Goal: Information Seeking & Learning: Learn about a topic

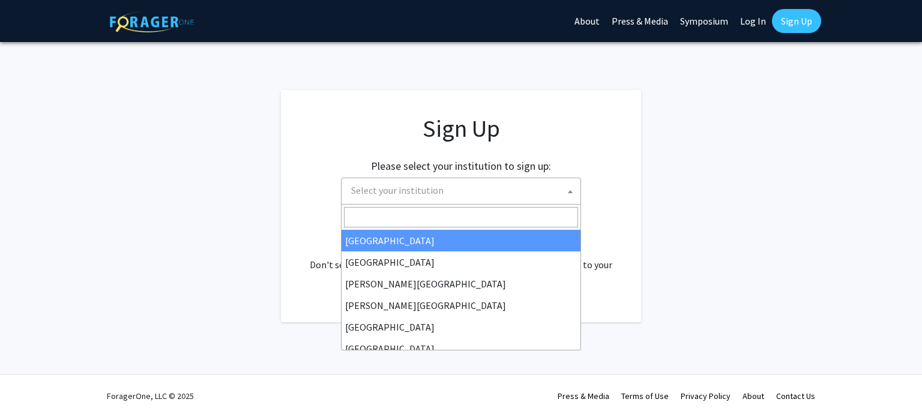
click at [543, 182] on span "Select your institution" at bounding box center [463, 190] width 234 height 25
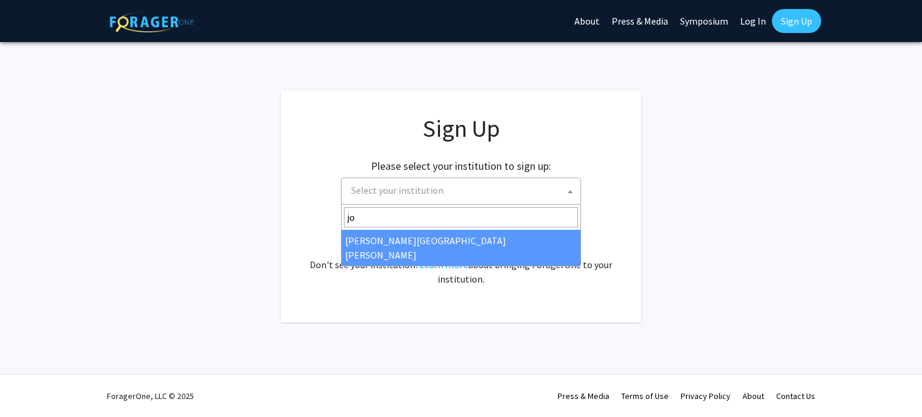
type input "jo"
select select "1"
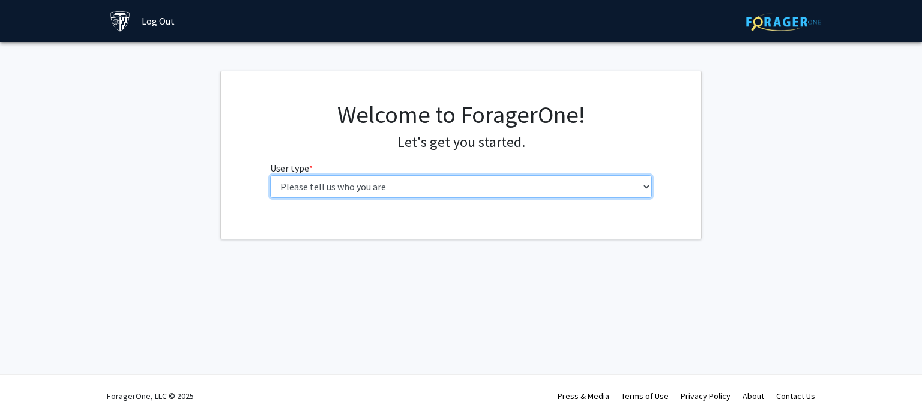
drag, startPoint x: 0, startPoint y: 0, endPoint x: 536, endPoint y: 185, distance: 567.5
click at [536, 185] on select "Please tell us who you are Undergraduate Student Master's Student Doctoral Cand…" at bounding box center [461, 186] width 382 height 23
select select "2: masters"
click at [270, 175] on select "Please tell us who you are Undergraduate Student Master's Student Doctoral Cand…" at bounding box center [461, 186] width 382 height 23
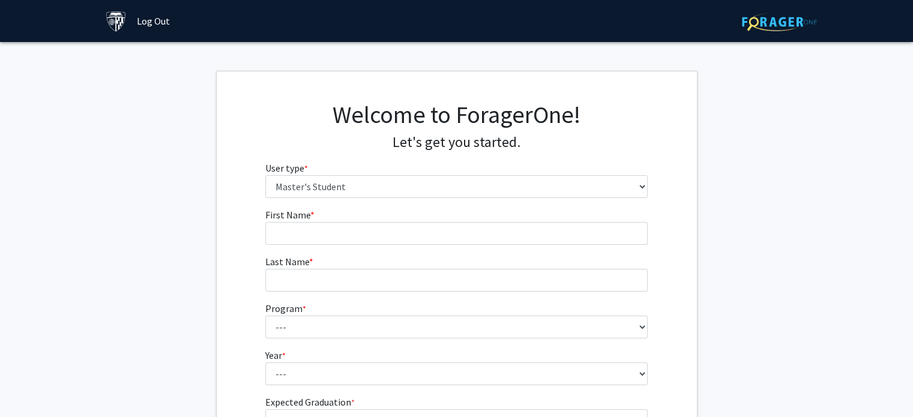
click at [416, 220] on fg-input "First Name * required" at bounding box center [456, 226] width 382 height 37
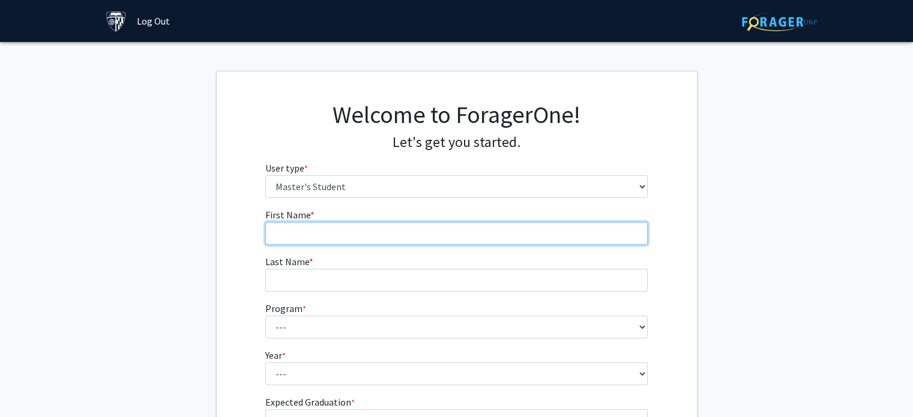
click at [410, 238] on input "First Name * required" at bounding box center [456, 233] width 382 height 23
type input "Banu"
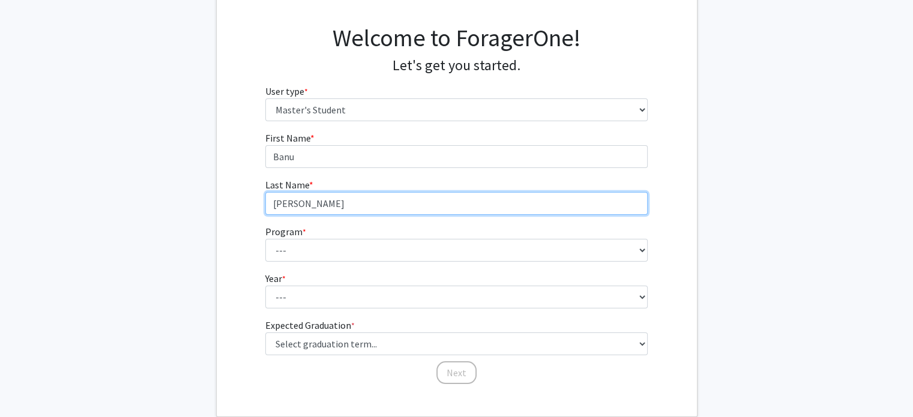
scroll to position [82, 0]
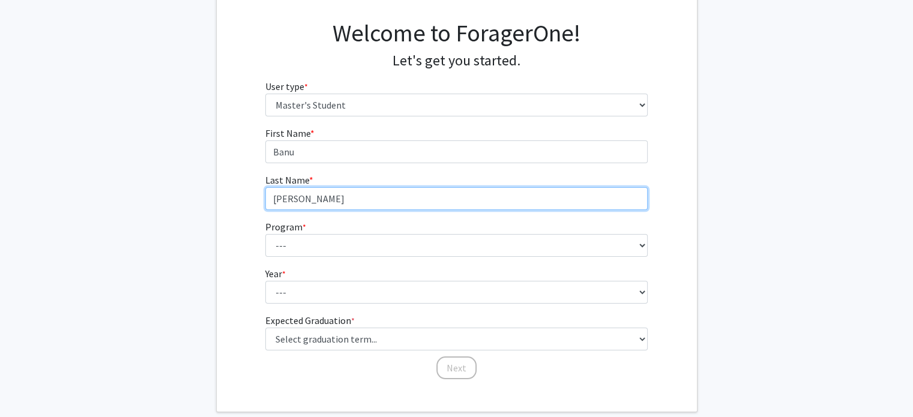
type input "[PERSON_NAME]"
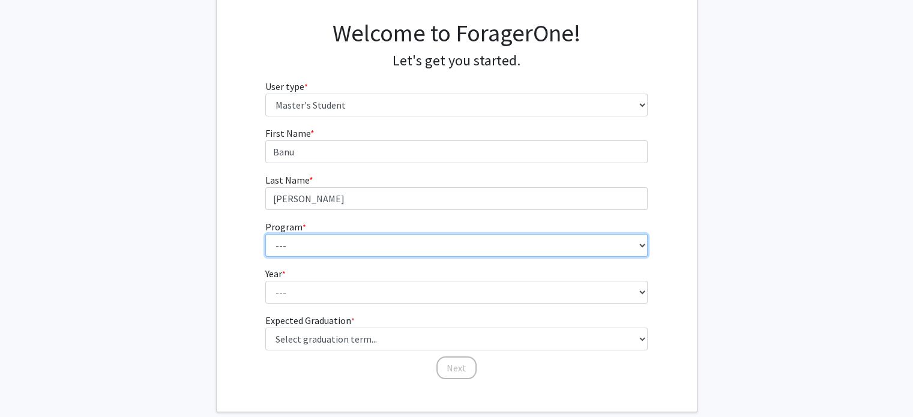
click at [405, 247] on select "--- Anatomy Education Applied and Computational Mathematics Applied Biomedical …" at bounding box center [456, 245] width 382 height 23
select select "32: 22"
click at [265, 234] on select "--- Anatomy Education Applied and Computational Mathematics Applied Biomedical …" at bounding box center [456, 245] width 382 height 23
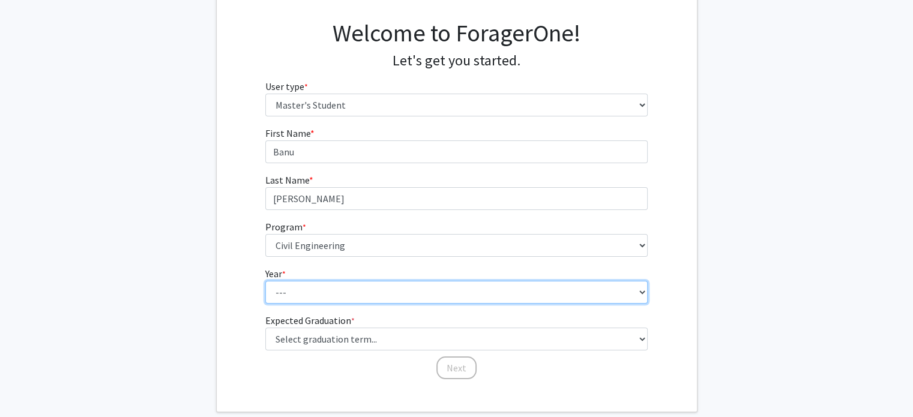
click at [367, 283] on select "--- First Year Second Year" at bounding box center [456, 292] width 382 height 23
select select "1: first_year"
click at [265, 281] on select "--- First Year Second Year" at bounding box center [456, 292] width 382 height 23
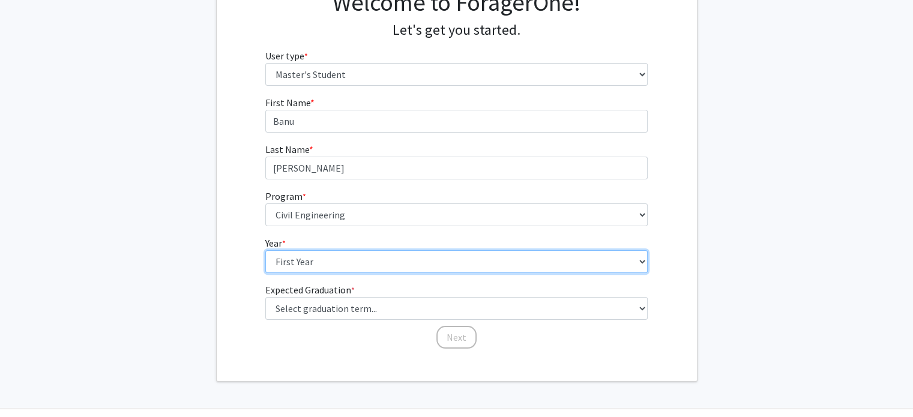
scroll to position [113, 0]
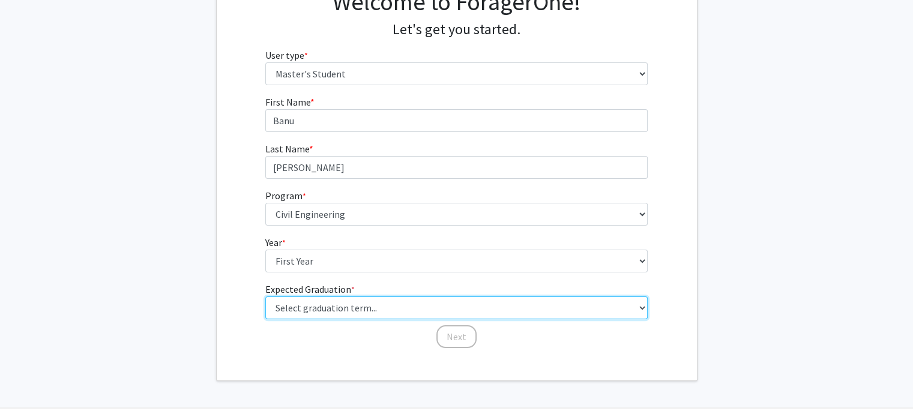
click at [367, 309] on select "Select graduation term... Spring 2025 Summer 2025 Fall 2025 Winter 2025 Spring …" at bounding box center [456, 307] width 382 height 23
select select "8: winter_2026"
click at [265, 296] on select "Select graduation term... Spring 2025 Summer 2025 Fall 2025 Winter 2025 Spring …" at bounding box center [456, 307] width 382 height 23
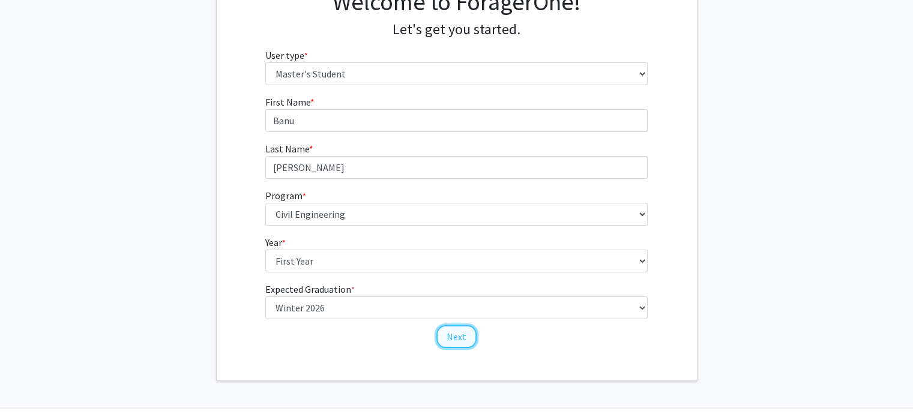
click at [455, 337] on button "Next" at bounding box center [456, 336] width 40 height 23
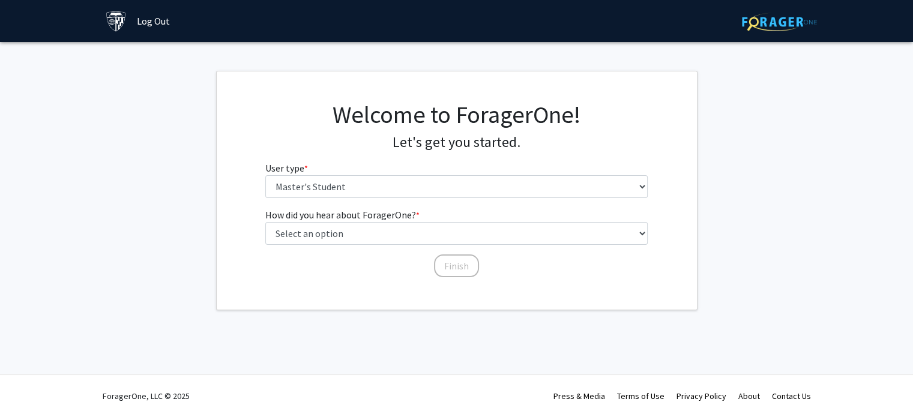
scroll to position [0, 0]
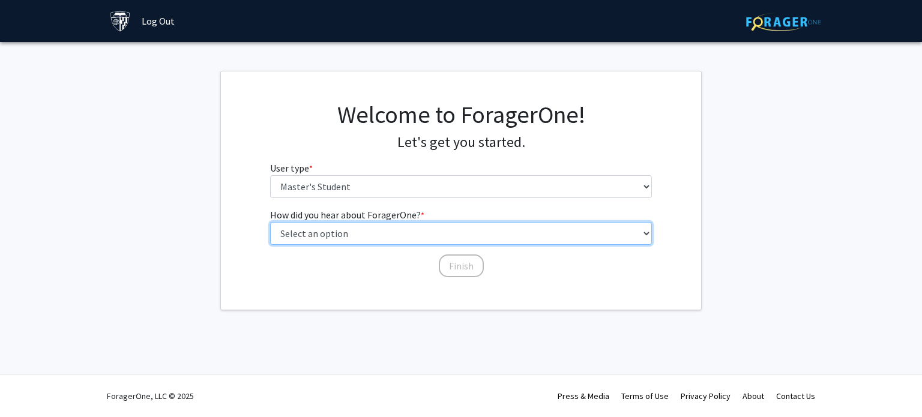
click at [434, 239] on select "Select an option Peer/student recommendation Faculty/staff recommendation Unive…" at bounding box center [461, 233] width 382 height 23
select select "3: university_website"
click at [270, 222] on select "Select an option Peer/student recommendation Faculty/staff recommendation Unive…" at bounding box center [461, 233] width 382 height 23
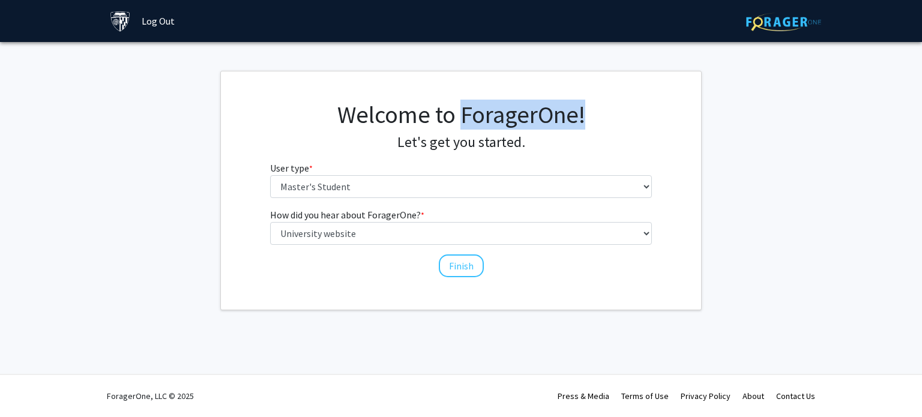
drag, startPoint x: 588, startPoint y: 115, endPoint x: 461, endPoint y: 119, distance: 127.3
click at [461, 119] on h1 "Welcome to ForagerOne!" at bounding box center [461, 114] width 382 height 29
click at [530, 280] on div "Welcome to ForagerOne! Let's get you started. User type * required Please tell …" at bounding box center [461, 190] width 480 height 238
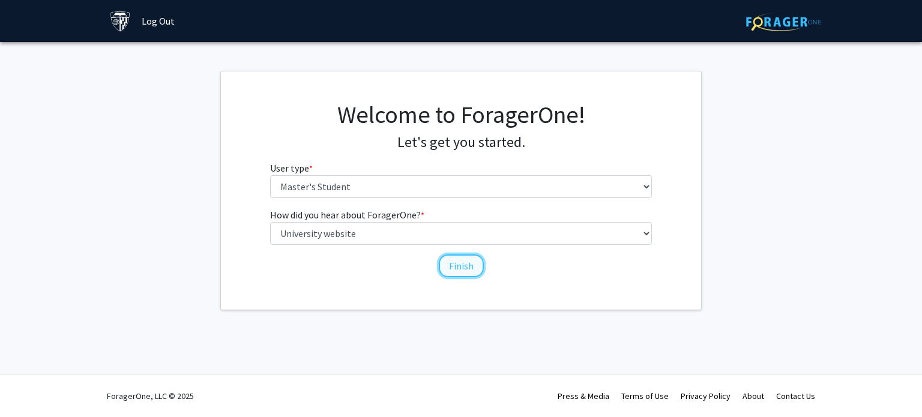
click at [467, 266] on button "Finish" at bounding box center [461, 265] width 45 height 23
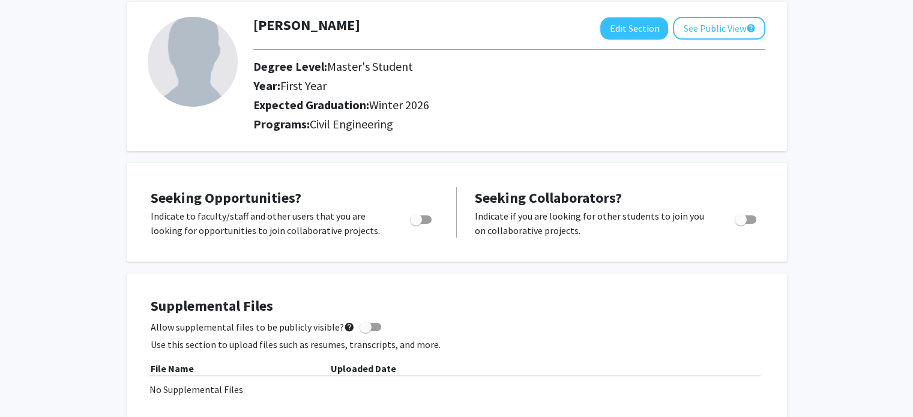
scroll to position [65, 0]
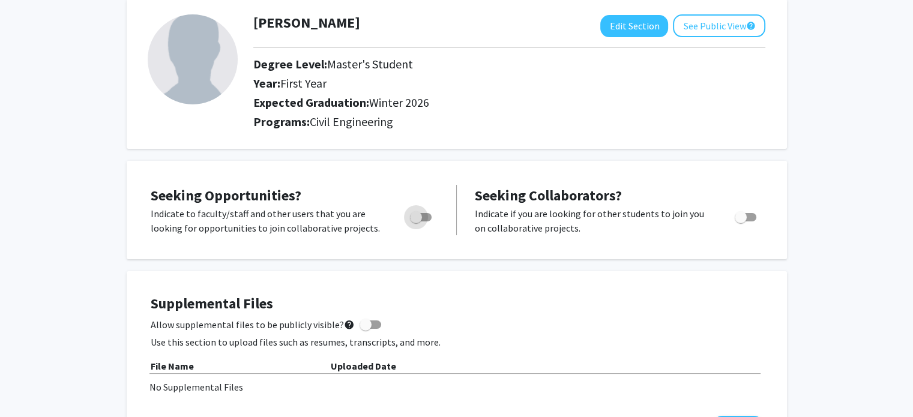
click at [423, 217] on span "Toggle" at bounding box center [421, 217] width 22 height 8
click at [416, 221] on input "Are you actively seeking opportunities?" at bounding box center [415, 221] width 1 height 1
checkbox input "true"
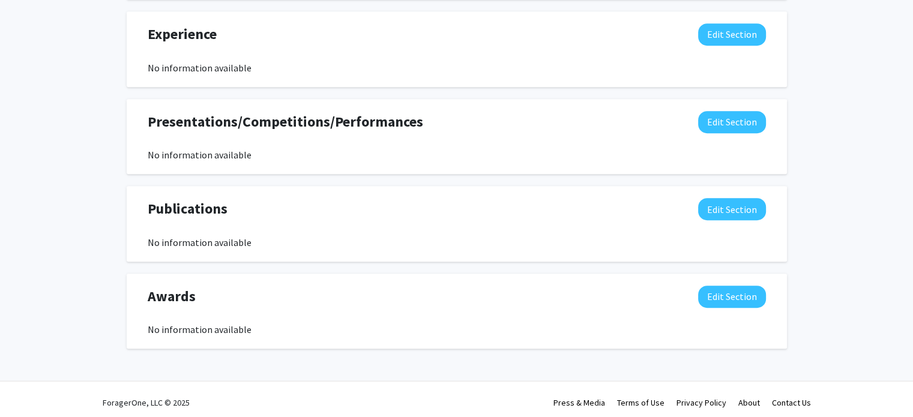
scroll to position [708, 0]
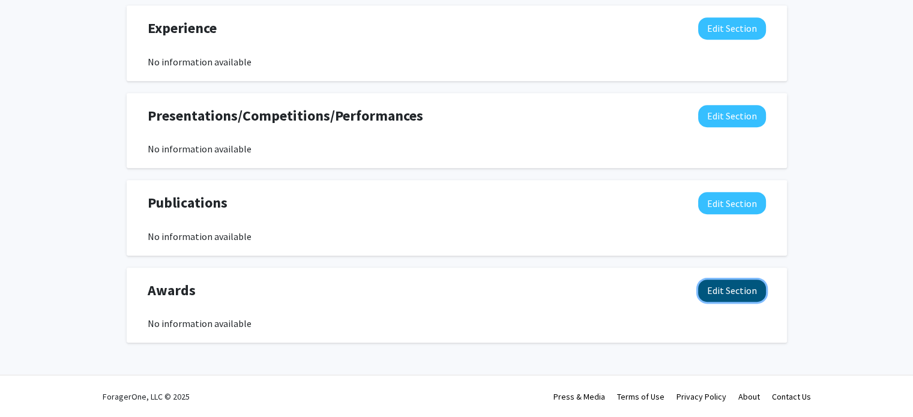
click at [710, 297] on button "Edit Section" at bounding box center [732, 291] width 68 height 22
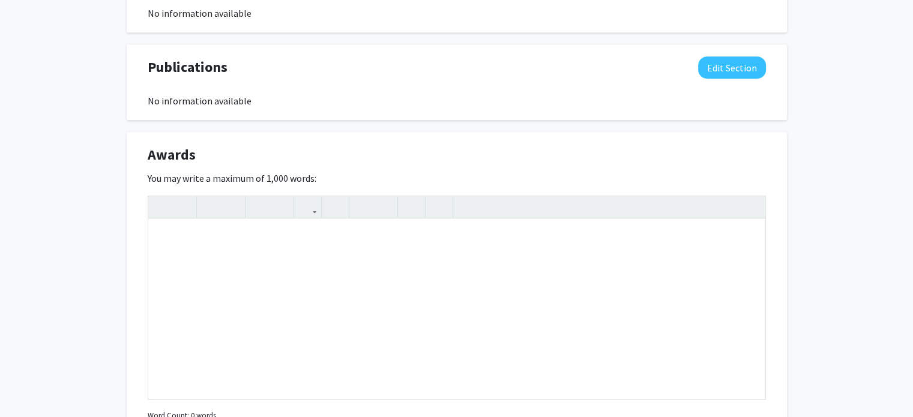
scroll to position [969, 0]
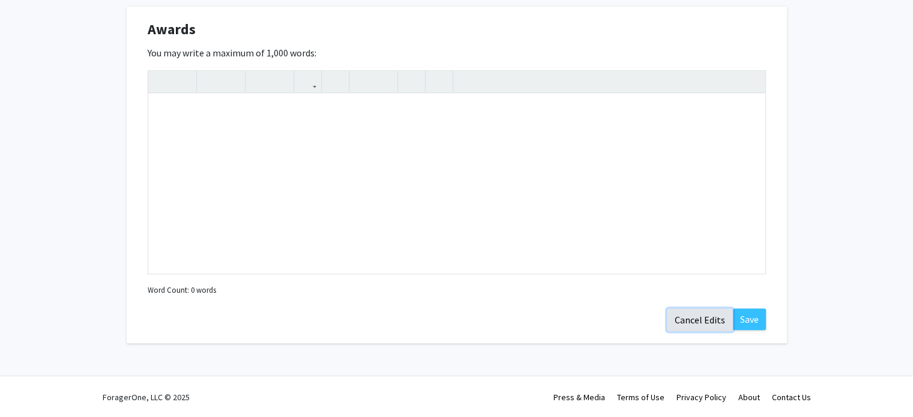
click at [698, 318] on button "Cancel Edits" at bounding box center [700, 319] width 66 height 23
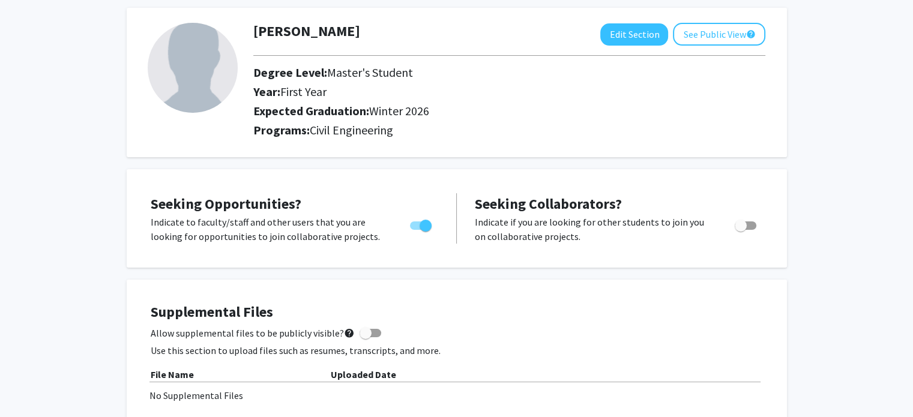
scroll to position [0, 0]
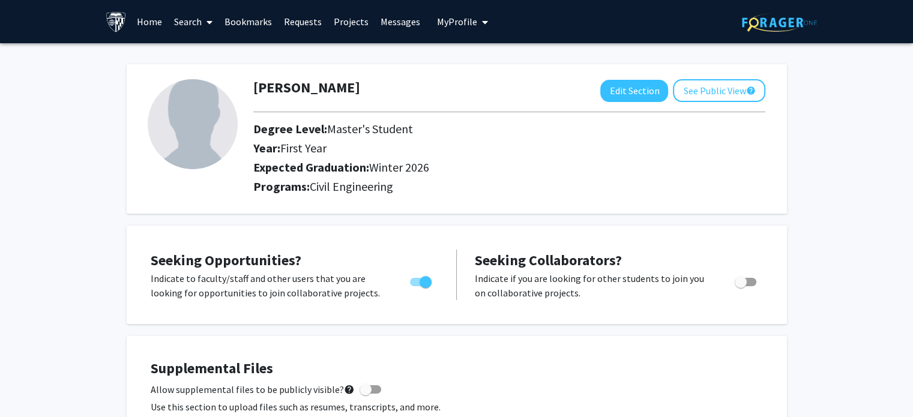
click at [335, 20] on link "Projects" at bounding box center [351, 22] width 47 height 42
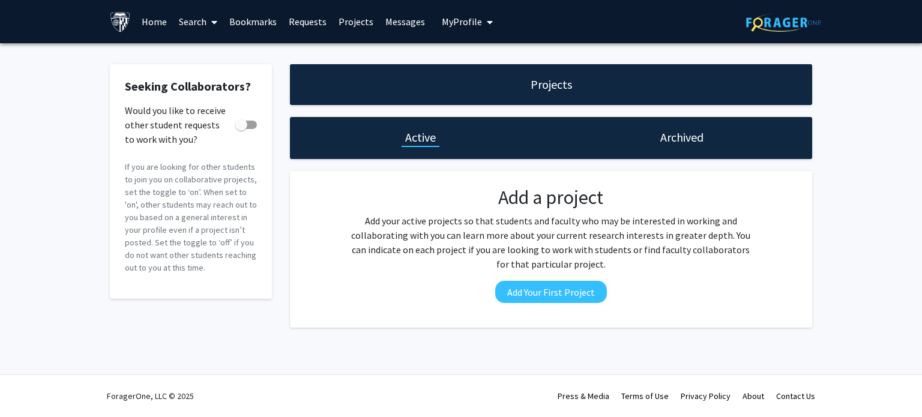
click at [446, 18] on span "My Profile" at bounding box center [462, 22] width 40 height 12
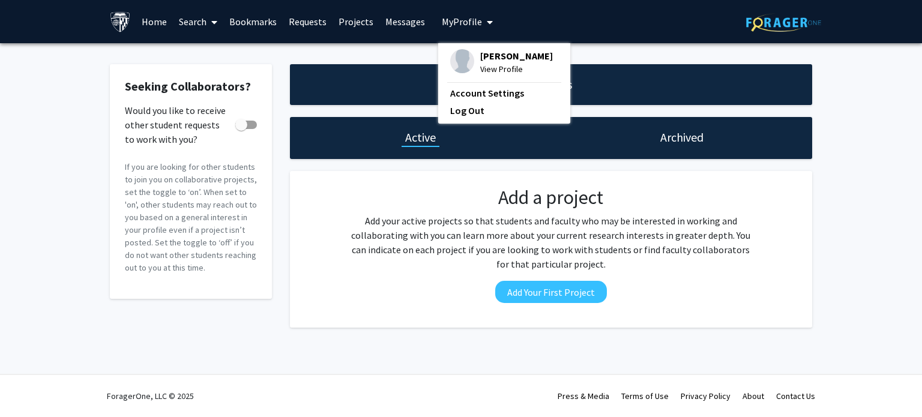
click at [211, 19] on icon at bounding box center [214, 22] width 6 height 10
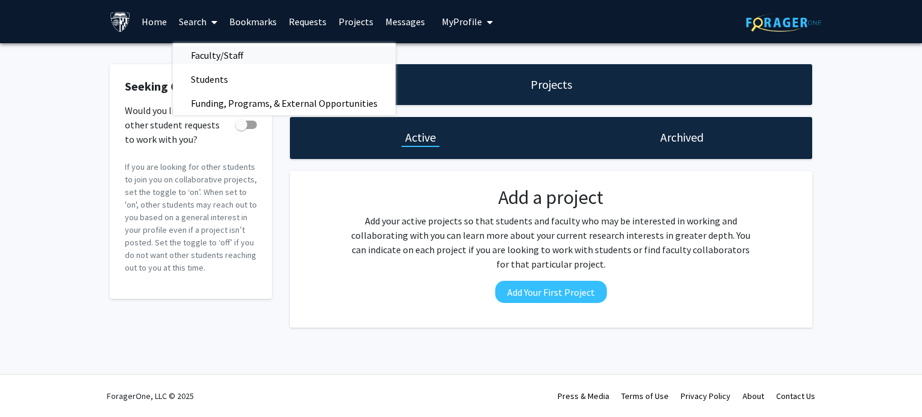
click at [215, 60] on span "Faculty/Staff" at bounding box center [217, 55] width 88 height 24
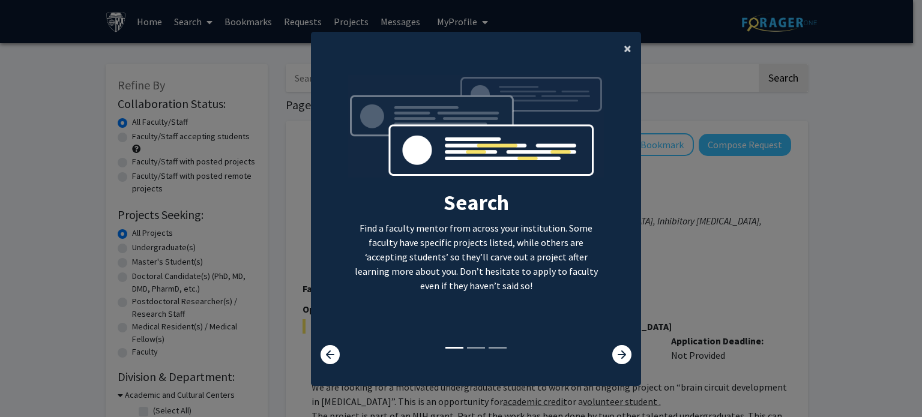
click at [628, 52] on button "×" at bounding box center [627, 49] width 27 height 34
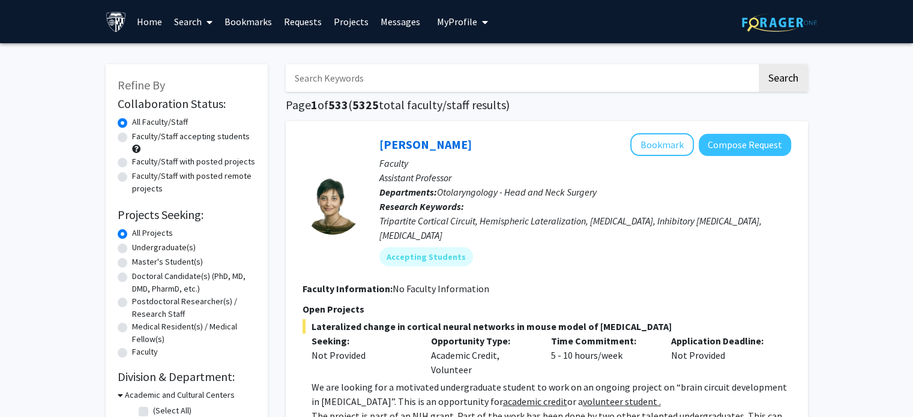
click at [132, 134] on label "Faculty/Staff accepting students" at bounding box center [191, 136] width 118 height 13
click at [132, 134] on input "Faculty/Staff accepting students" at bounding box center [136, 134] width 8 height 8
radio input "true"
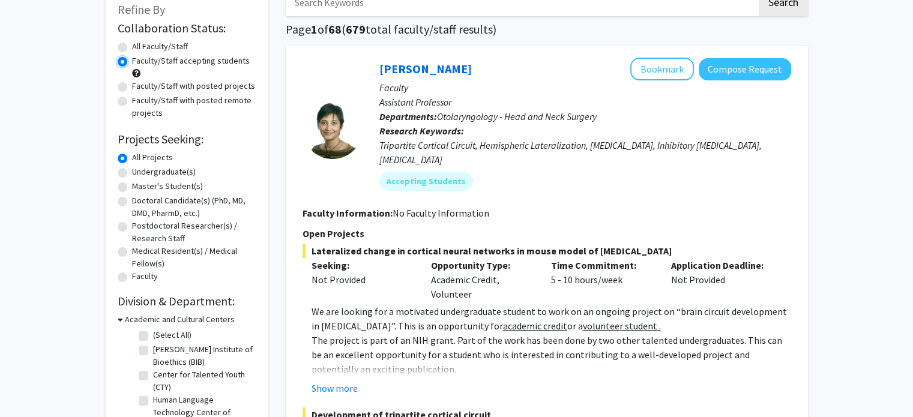
scroll to position [76, 0]
click at [132, 187] on label "Master's Student(s)" at bounding box center [167, 185] width 71 height 13
click at [132, 187] on input "Master's Student(s)" at bounding box center [136, 183] width 8 height 8
radio input "true"
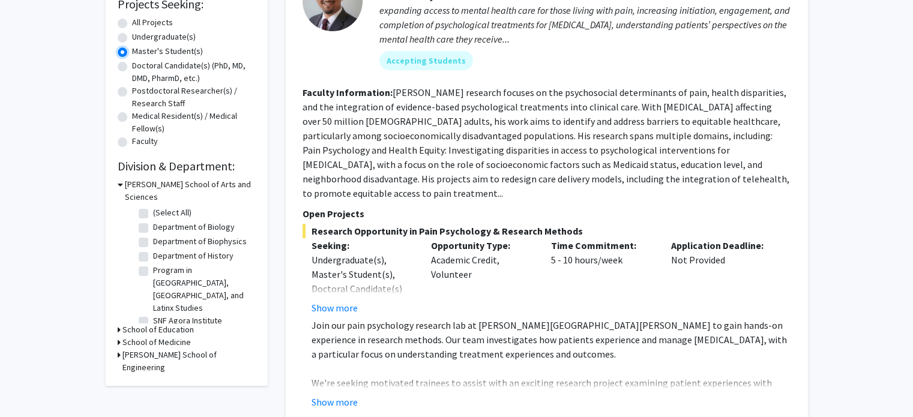
scroll to position [211, 0]
click at [142, 348] on h3 "[PERSON_NAME] School of Engineering" at bounding box center [188, 360] width 133 height 25
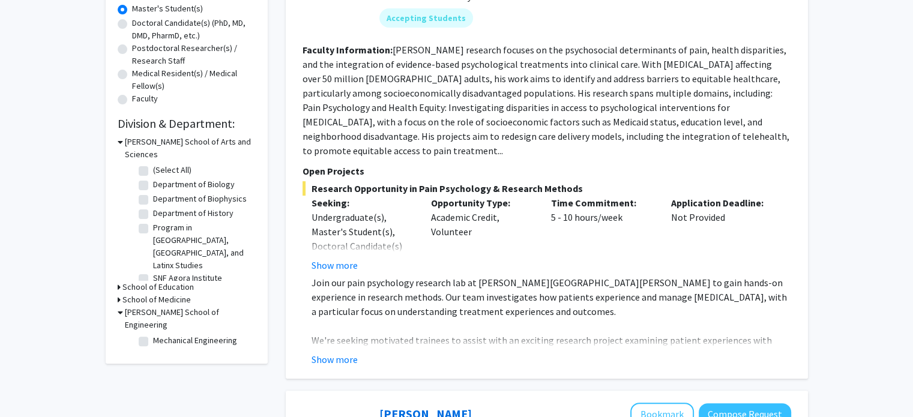
scroll to position [254, 0]
click at [139, 293] on h3 "School of Medicine" at bounding box center [156, 299] width 68 height 13
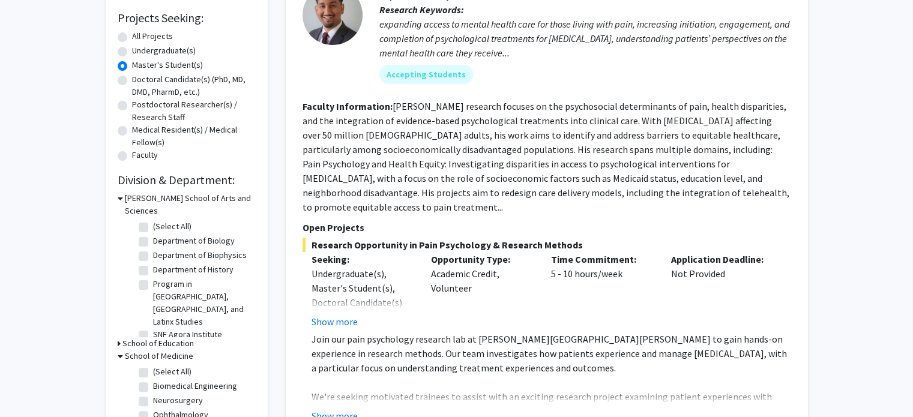
scroll to position [202, 0]
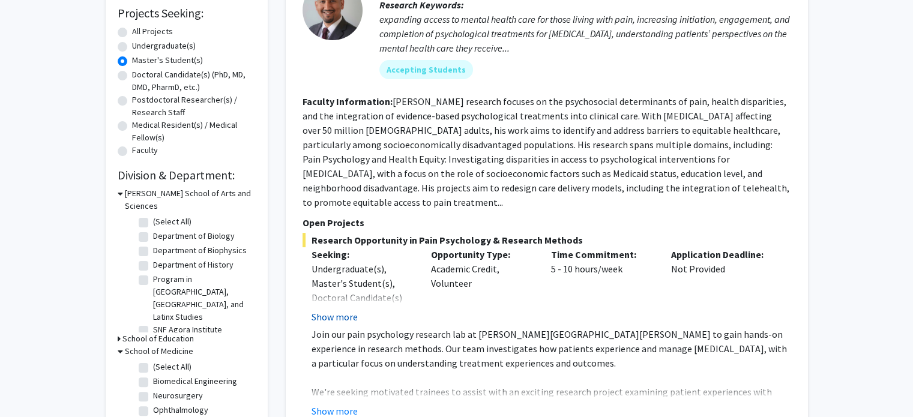
click at [336, 310] on button "Show more" at bounding box center [334, 317] width 46 height 14
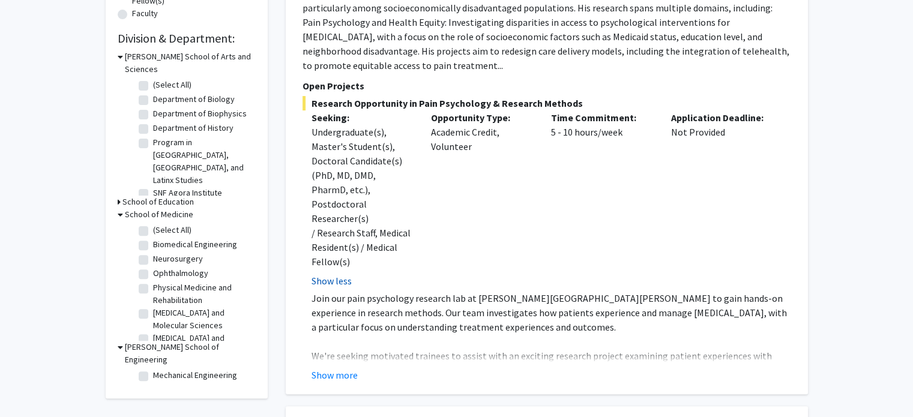
scroll to position [340, 0]
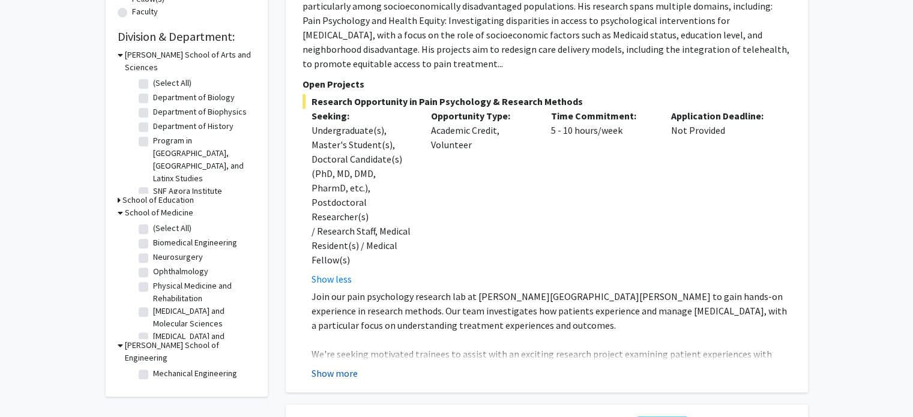
click at [335, 366] on button "Show more" at bounding box center [334, 373] width 46 height 14
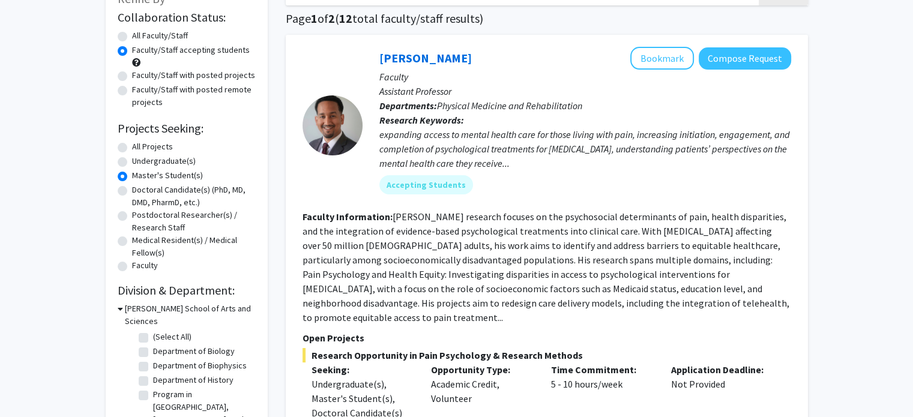
scroll to position [86, 0]
click at [132, 37] on label "All Faculty/Staff" at bounding box center [160, 35] width 56 height 13
click at [132, 37] on input "All Faculty/Staff" at bounding box center [136, 33] width 8 height 8
radio input "true"
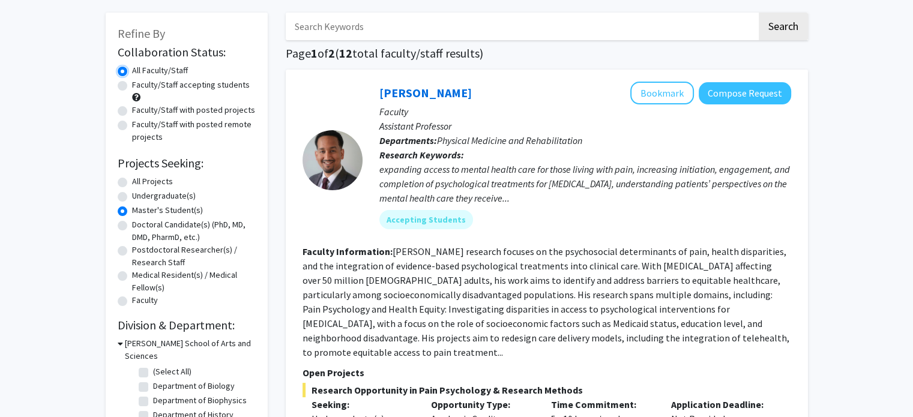
scroll to position [55, 0]
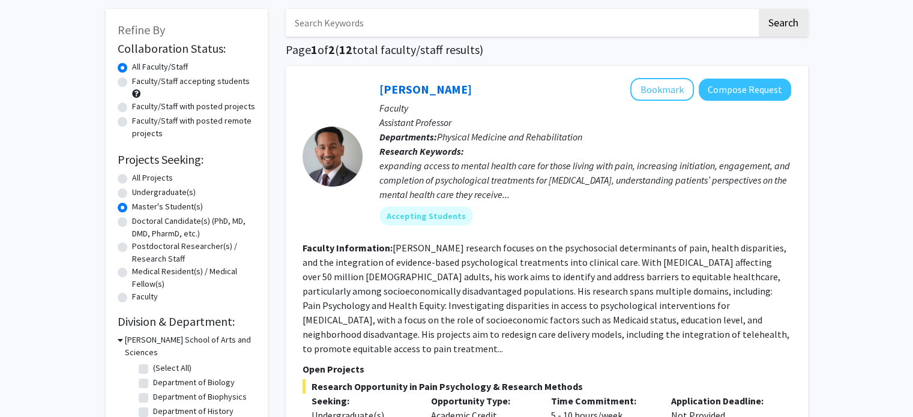
click at [132, 175] on label "All Projects" at bounding box center [152, 178] width 41 height 13
click at [132, 175] on input "All Projects" at bounding box center [136, 176] width 8 height 8
radio input "true"
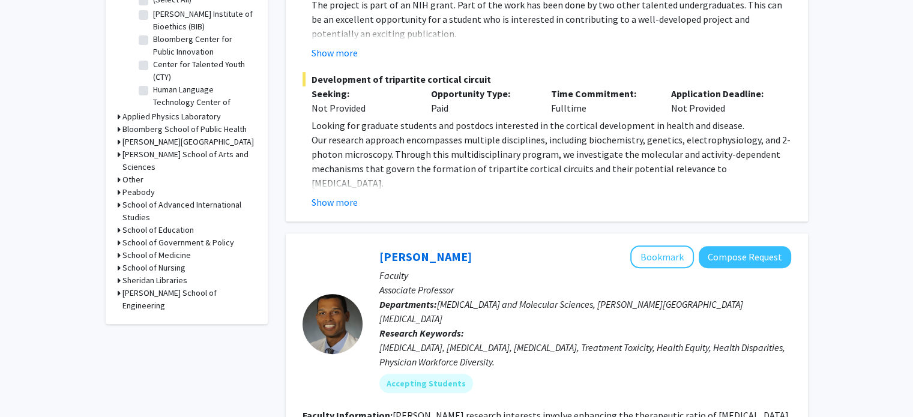
scroll to position [442, 0]
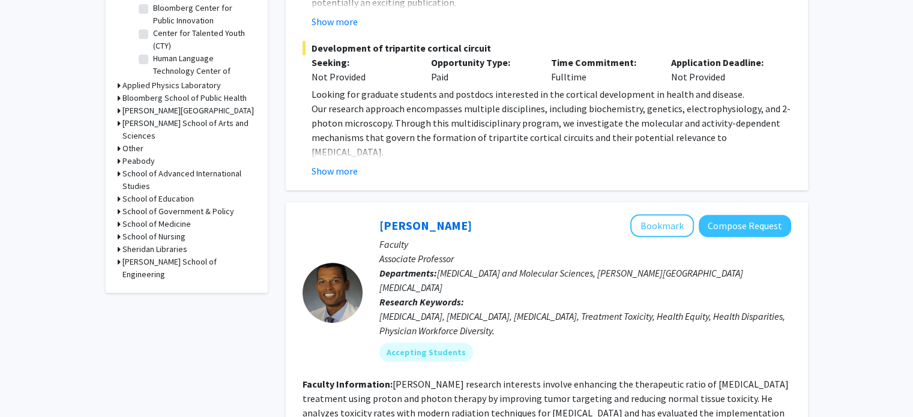
click at [151, 256] on h3 "[PERSON_NAME] School of Engineering" at bounding box center [188, 268] width 133 height 25
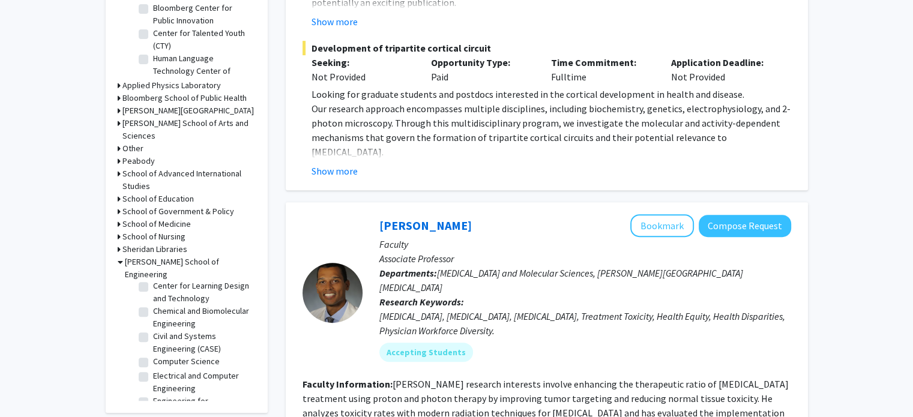
scroll to position [178, 0]
click at [153, 333] on label "Civil and Systems Engineering (CASE)" at bounding box center [203, 340] width 100 height 25
click at [153, 333] on input "Civil and Systems Engineering (CASE)" at bounding box center [157, 332] width 8 height 8
checkbox input "true"
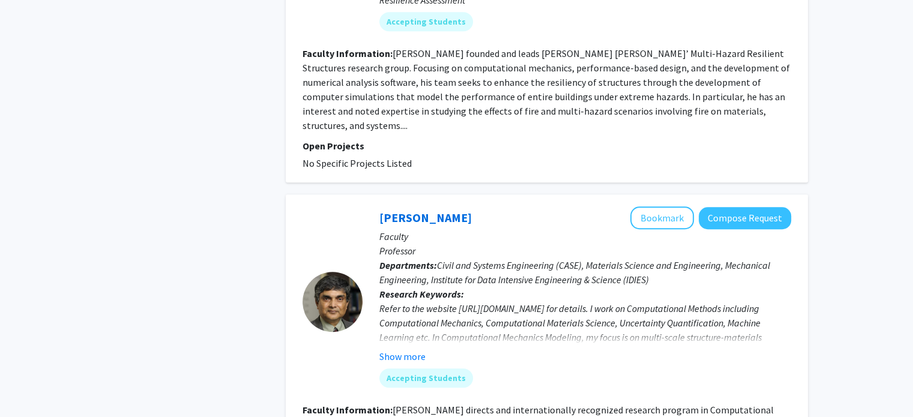
scroll to position [914, 0]
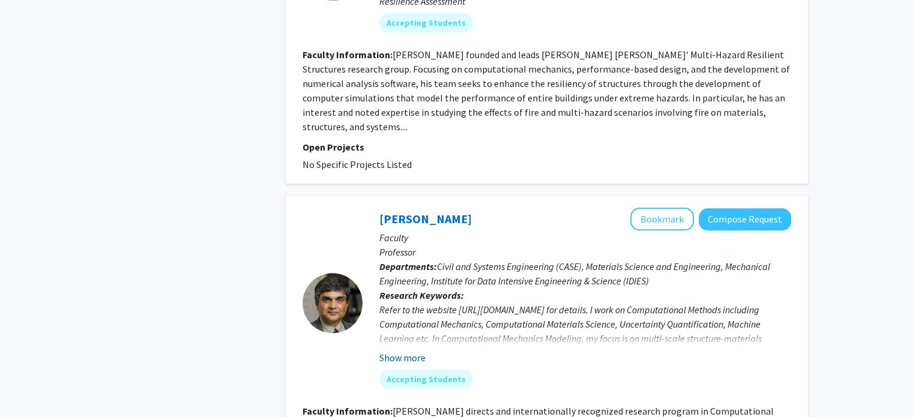
click at [405, 350] on button "Show more" at bounding box center [402, 357] width 46 height 14
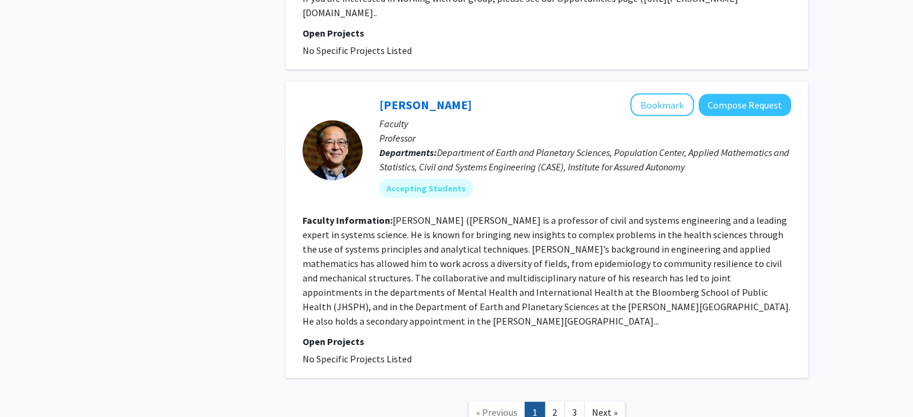
scroll to position [2722, 0]
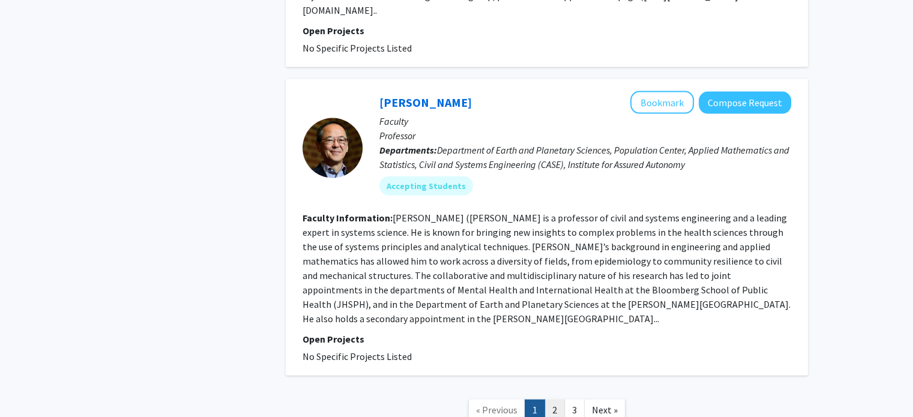
click at [556, 400] on link "2" at bounding box center [554, 410] width 20 height 21
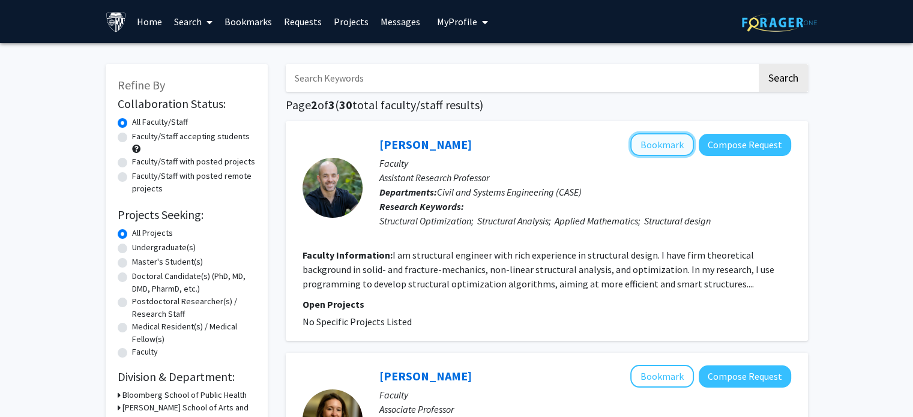
click at [663, 154] on button "Bookmark" at bounding box center [662, 144] width 64 height 23
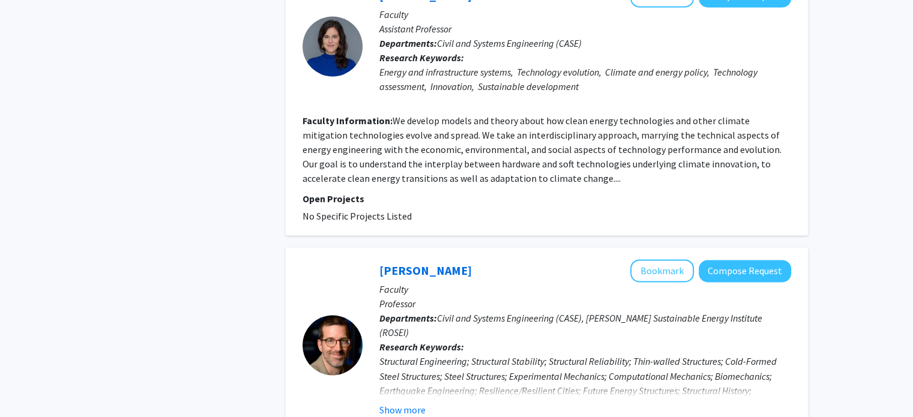
scroll to position [1913, 0]
click at [409, 402] on button "Show more" at bounding box center [402, 409] width 46 height 14
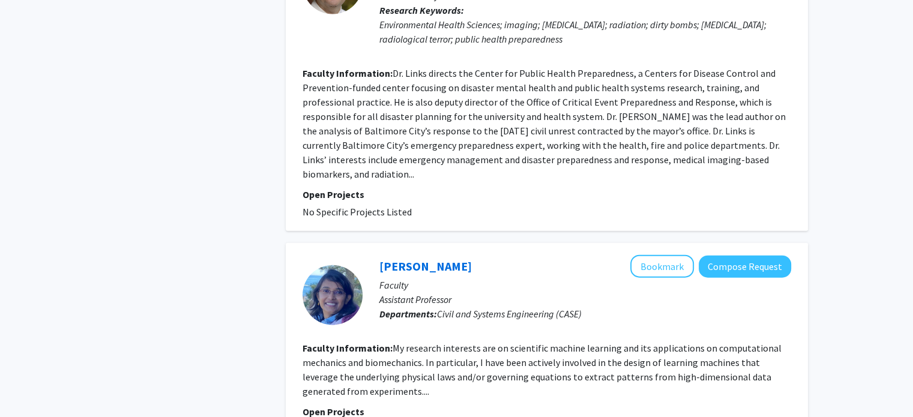
scroll to position [2651, 0]
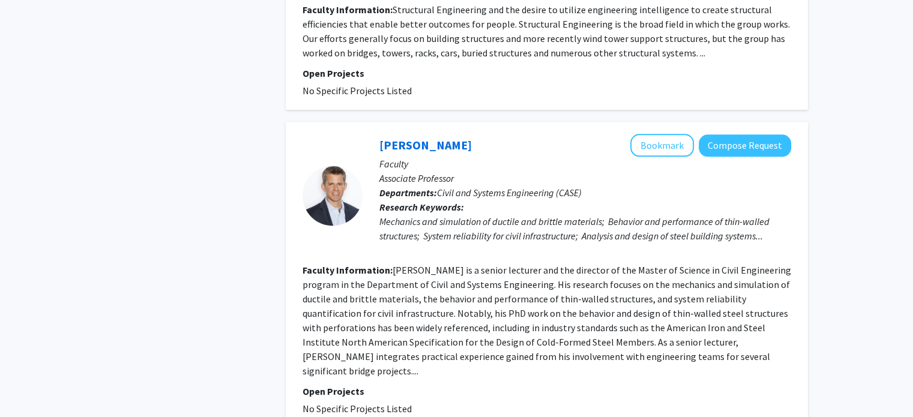
scroll to position [1192, 0]
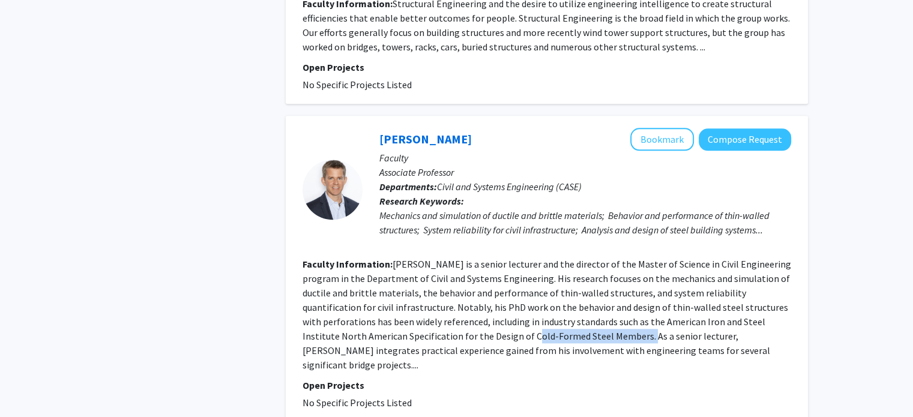
drag, startPoint x: 422, startPoint y: 331, endPoint x: 537, endPoint y: 336, distance: 114.7
click at [537, 336] on fg-read-more "[PERSON_NAME] is a senior lecturer and the director of the Master of Science in…" at bounding box center [546, 314] width 488 height 113
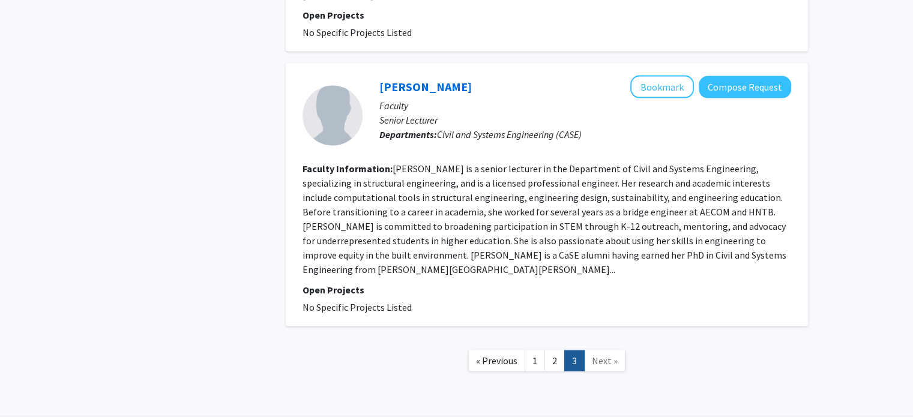
scroll to position [2380, 0]
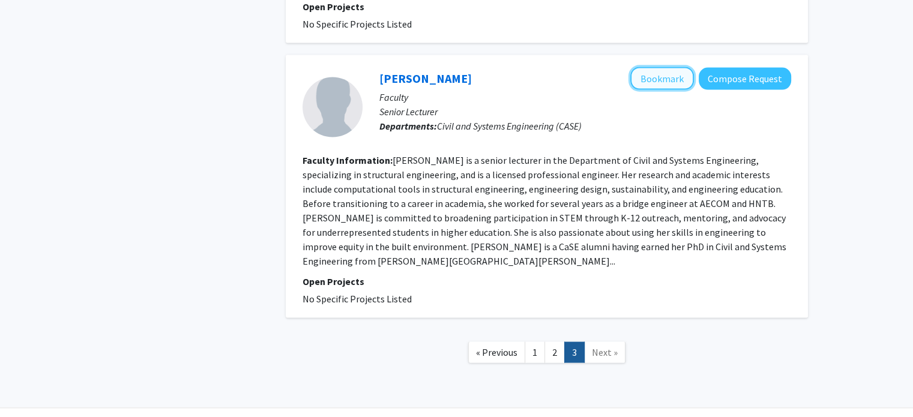
click at [643, 67] on button "Bookmark" at bounding box center [662, 78] width 64 height 23
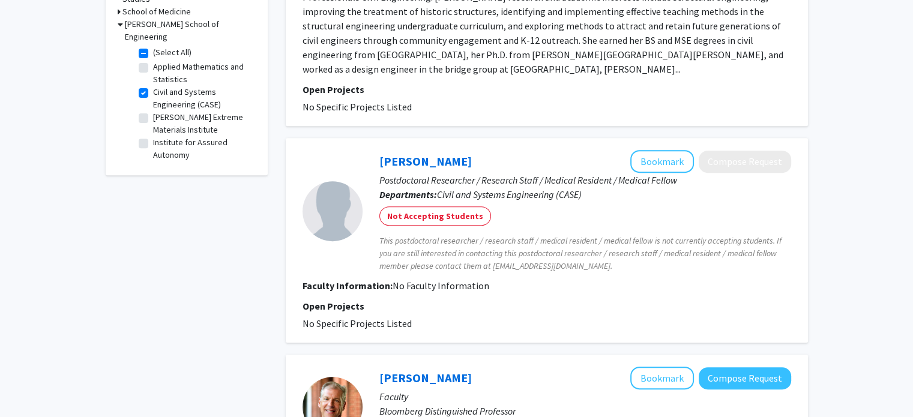
scroll to position [0, 0]
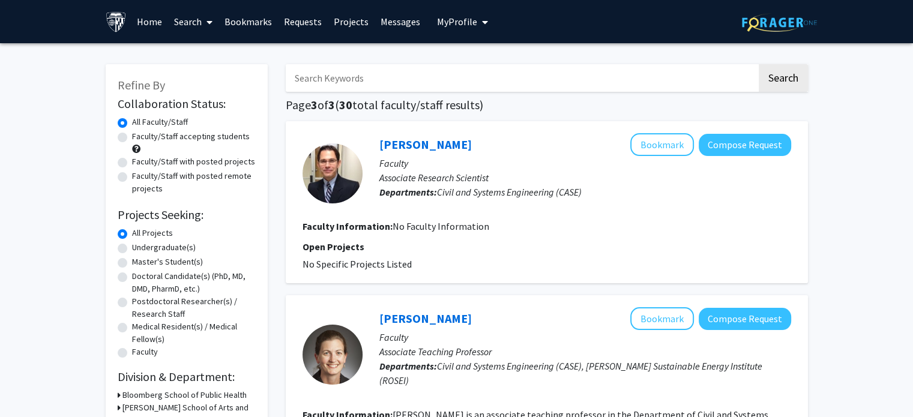
click at [253, 17] on link "Bookmarks" at bounding box center [247, 22] width 59 height 42
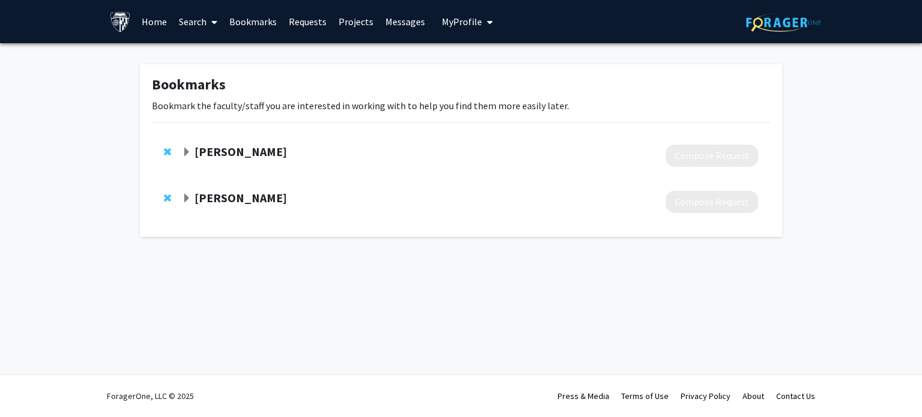
click at [245, 150] on strong "[PERSON_NAME]" at bounding box center [240, 151] width 92 height 15
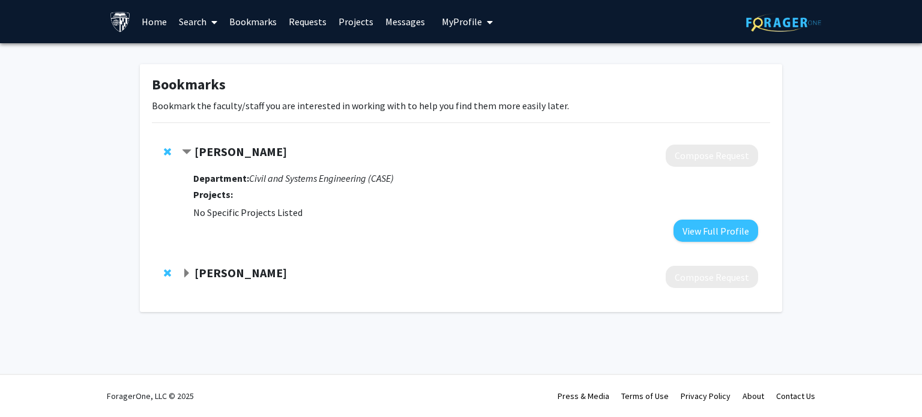
drag, startPoint x: 285, startPoint y: 151, endPoint x: 195, endPoint y: 155, distance: 90.1
click at [195, 155] on div "[PERSON_NAME]" at bounding box center [311, 152] width 259 height 15
click at [157, 28] on link "Home" at bounding box center [154, 22] width 37 height 42
